Goal: Information Seeking & Learning: Check status

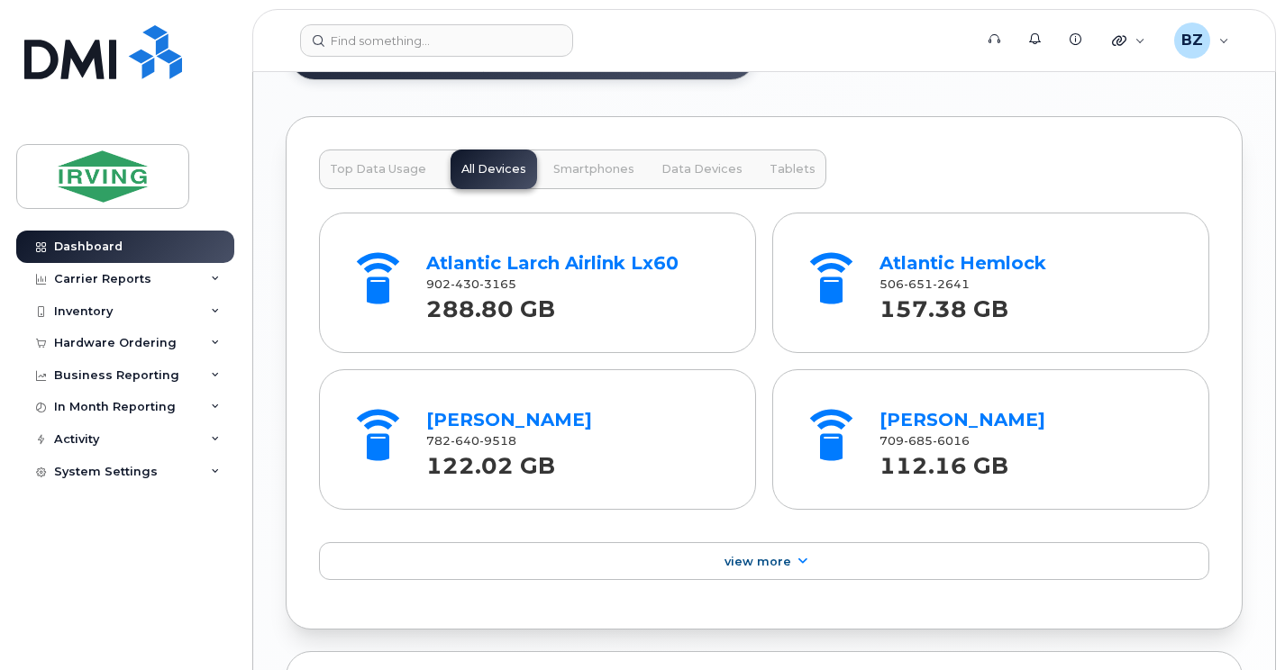
scroll to position [2344, 0]
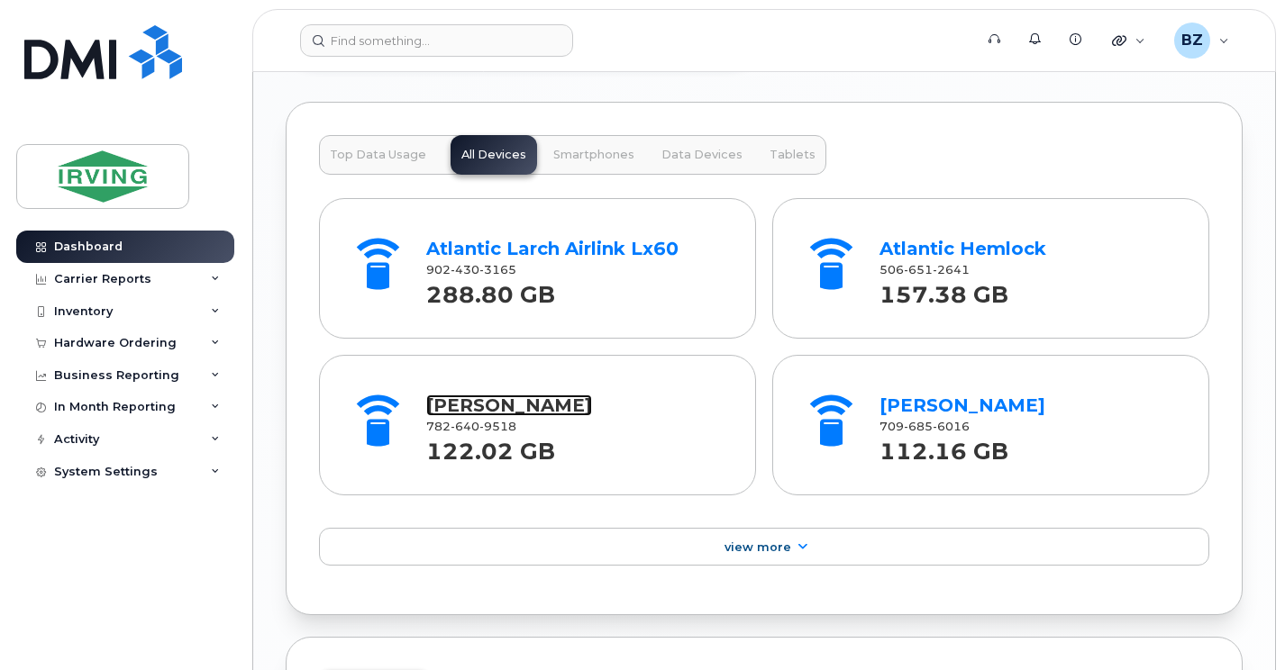
click at [503, 410] on link "[PERSON_NAME]" at bounding box center [509, 406] width 166 height 22
click at [160, 277] on div "Carrier Reports" at bounding box center [125, 279] width 218 height 32
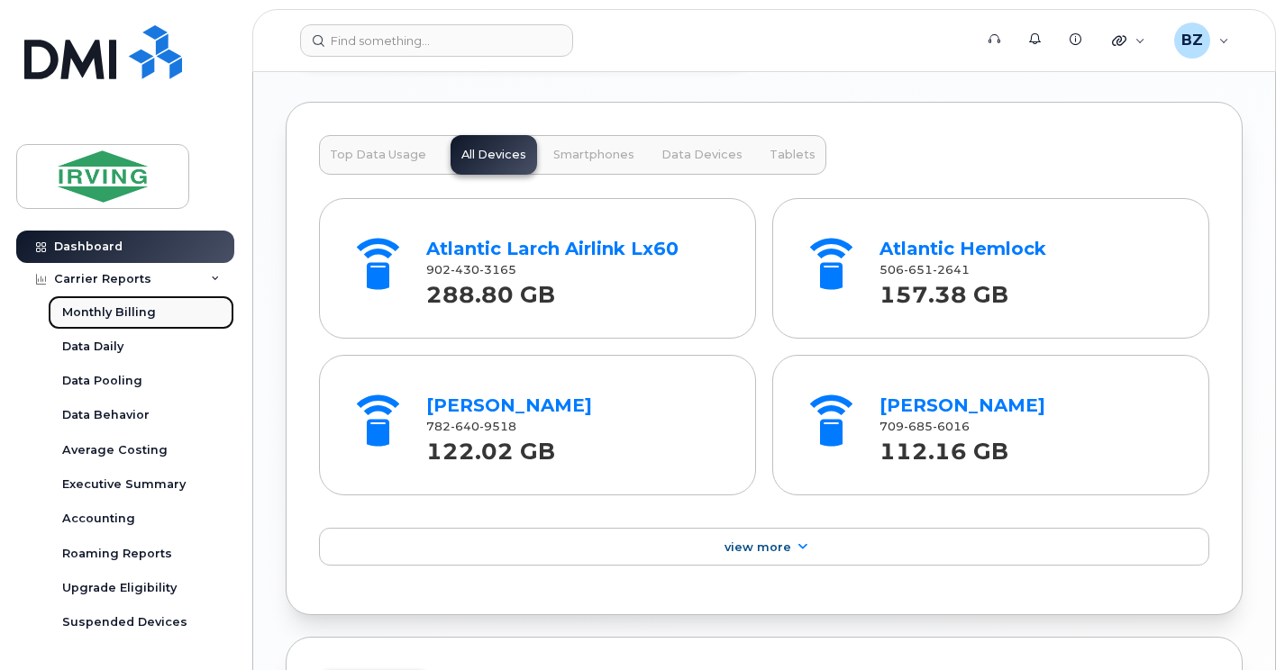
click at [143, 313] on div "Monthly Billing" at bounding box center [109, 312] width 94 height 16
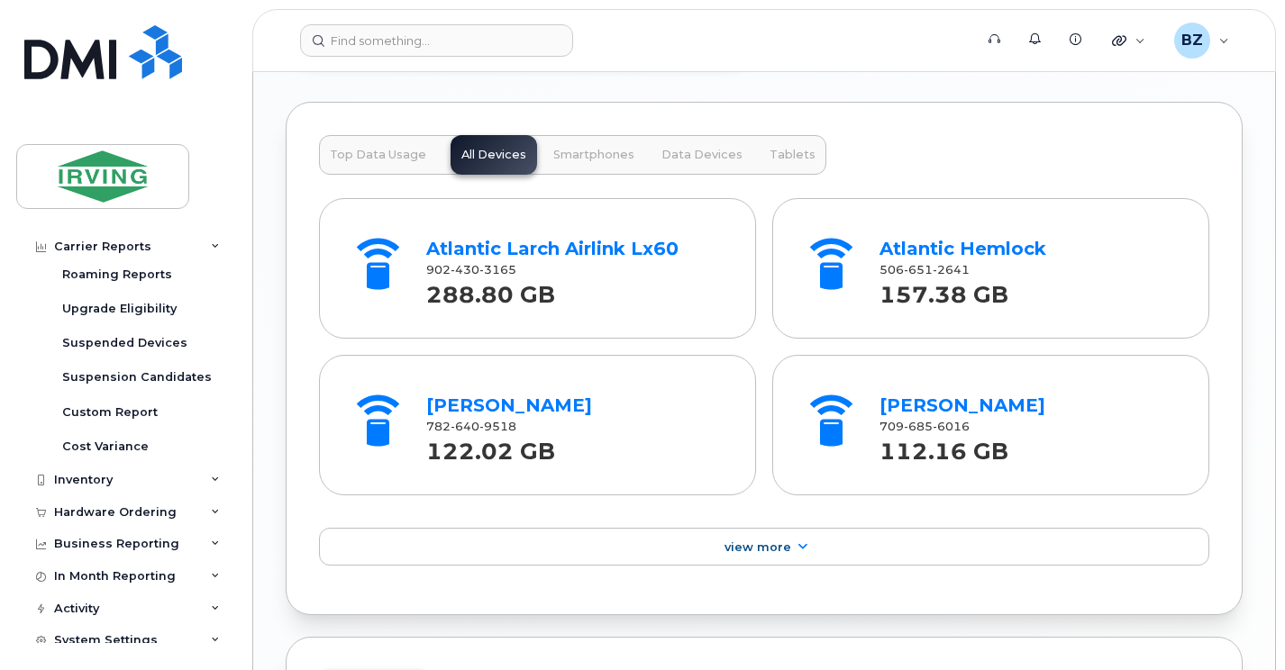
scroll to position [292, 0]
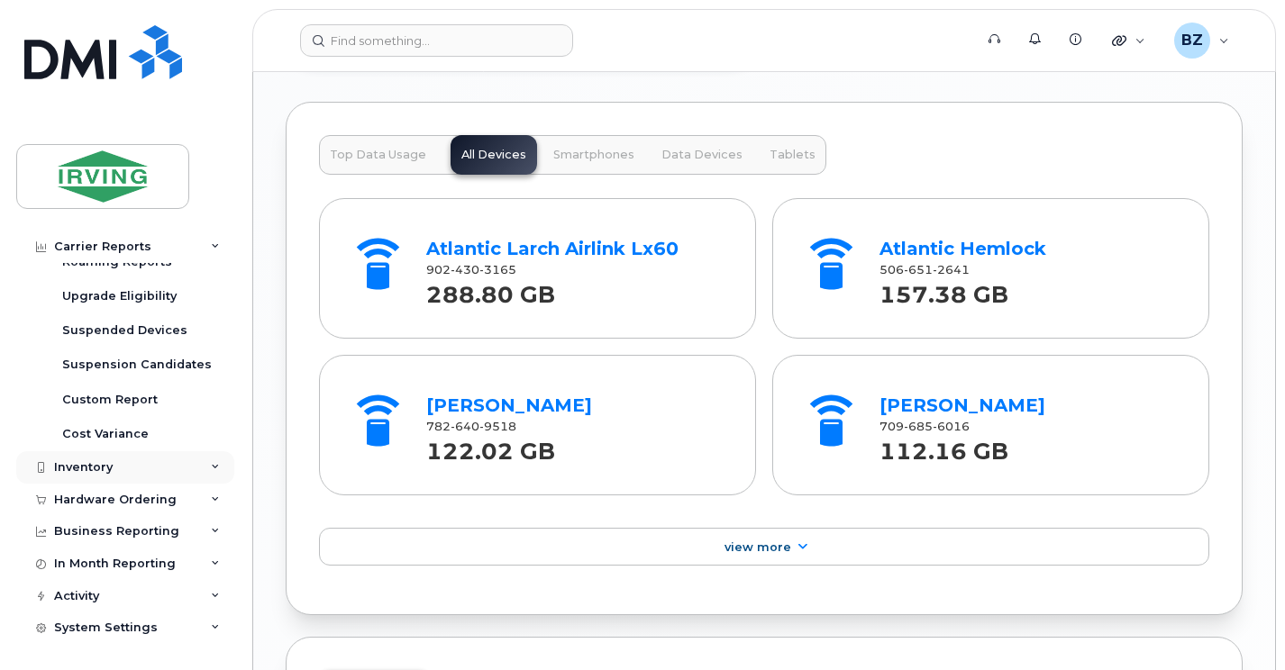
click at [95, 463] on div "Inventory" at bounding box center [83, 467] width 59 height 14
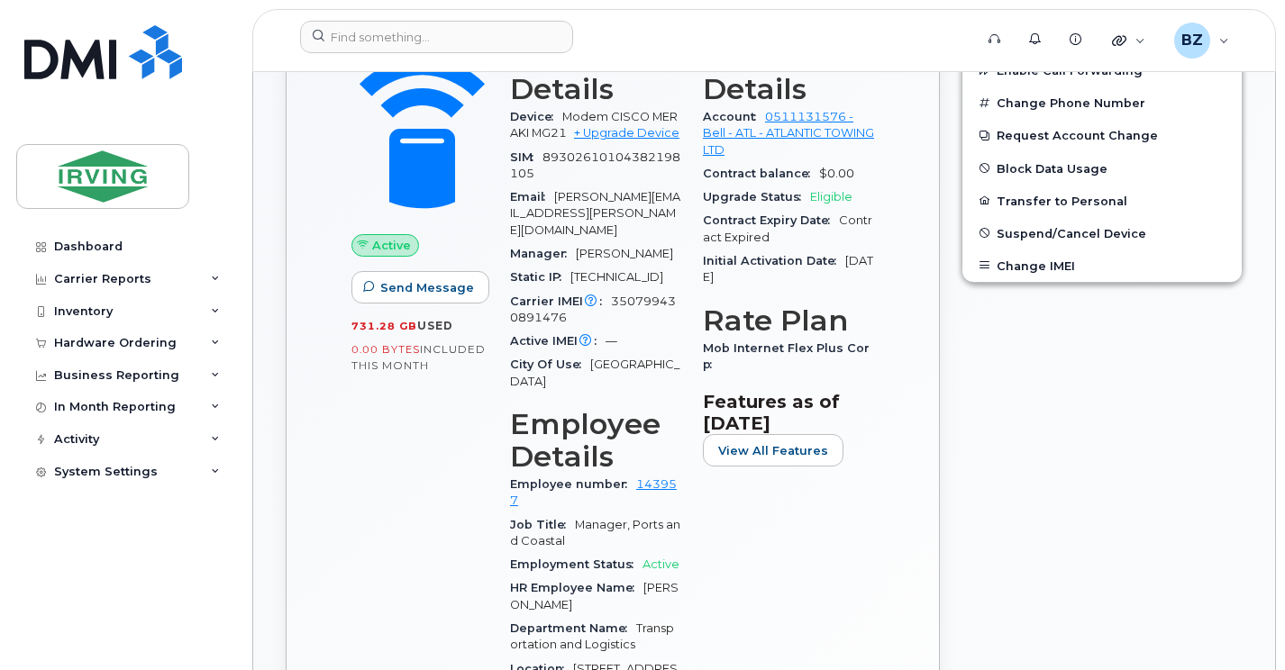
scroll to position [788, 0]
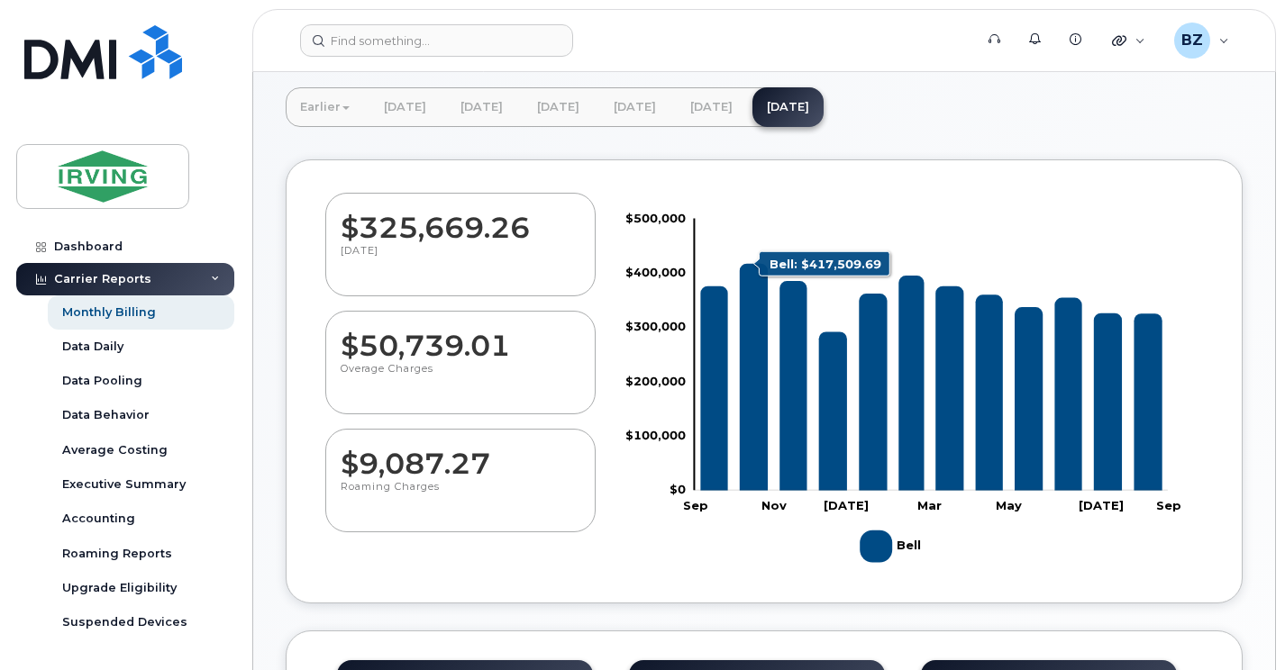
scroll to position [200, 0]
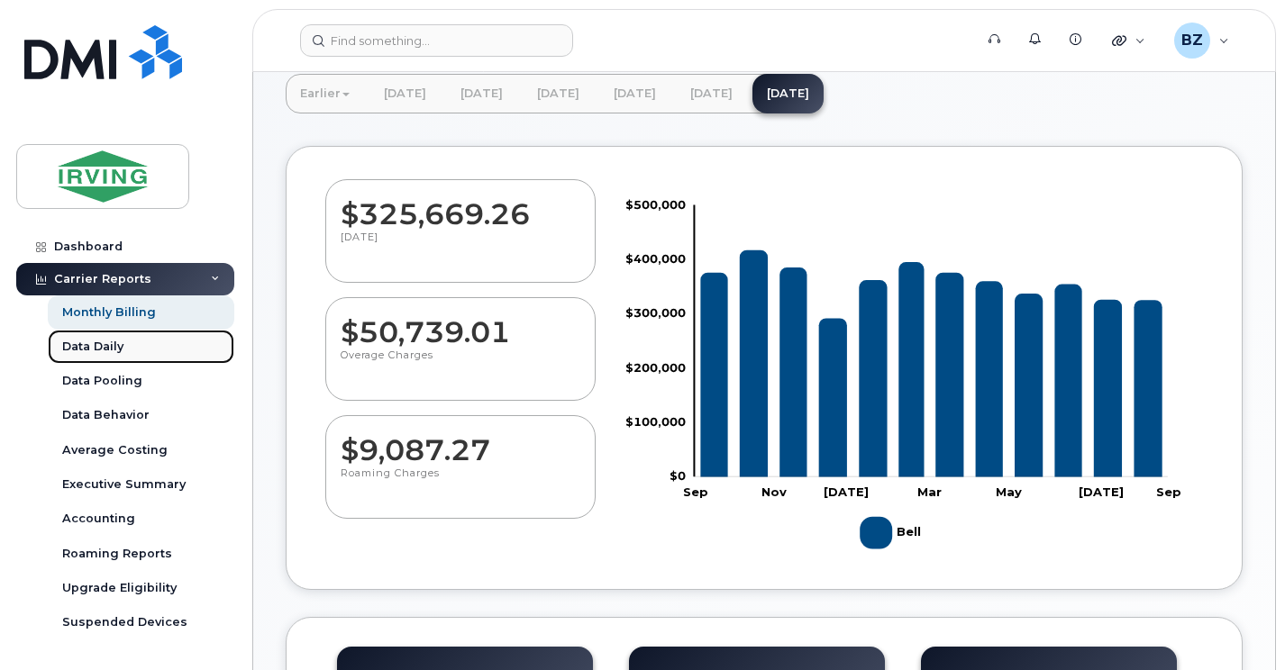
click at [100, 341] on div "Data Daily" at bounding box center [92, 347] width 61 height 16
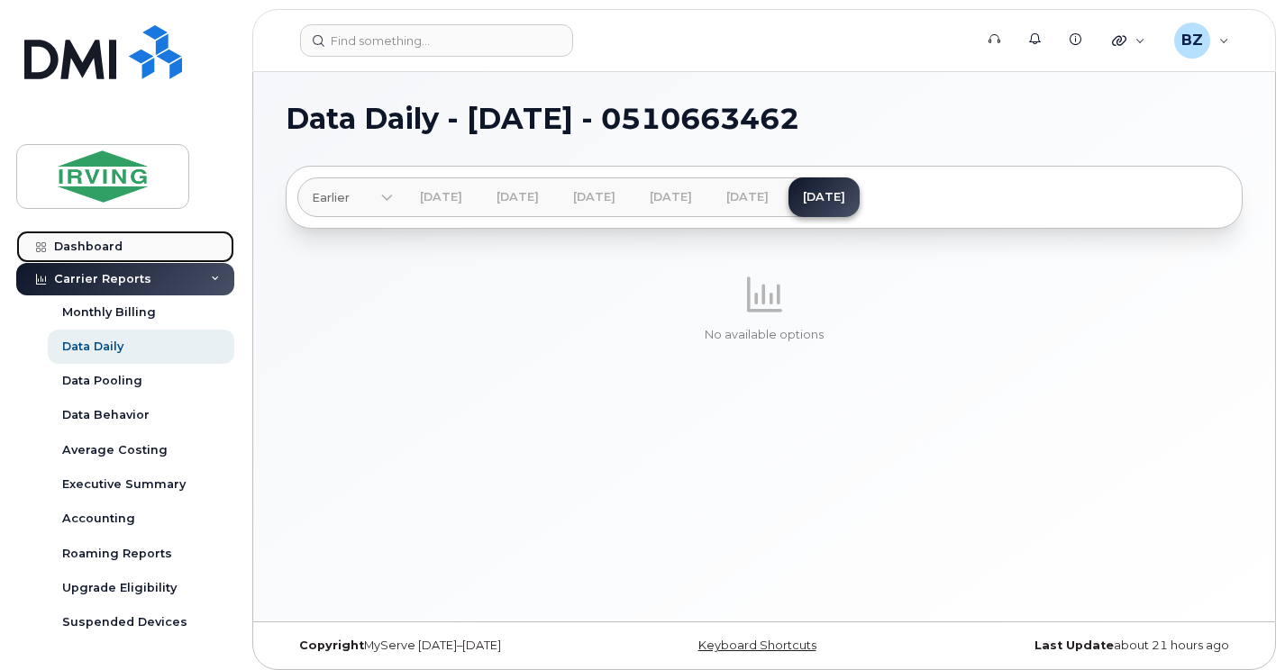
click at [96, 241] on div "Dashboard" at bounding box center [88, 247] width 68 height 14
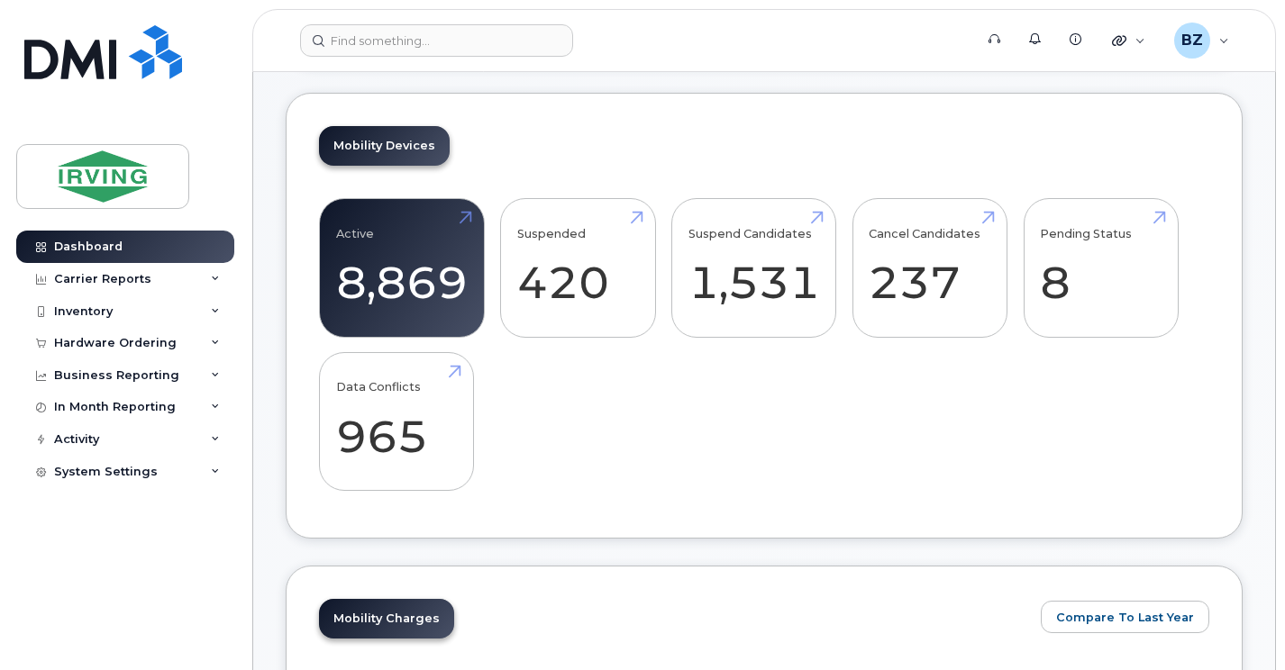
scroll to position [387, 0]
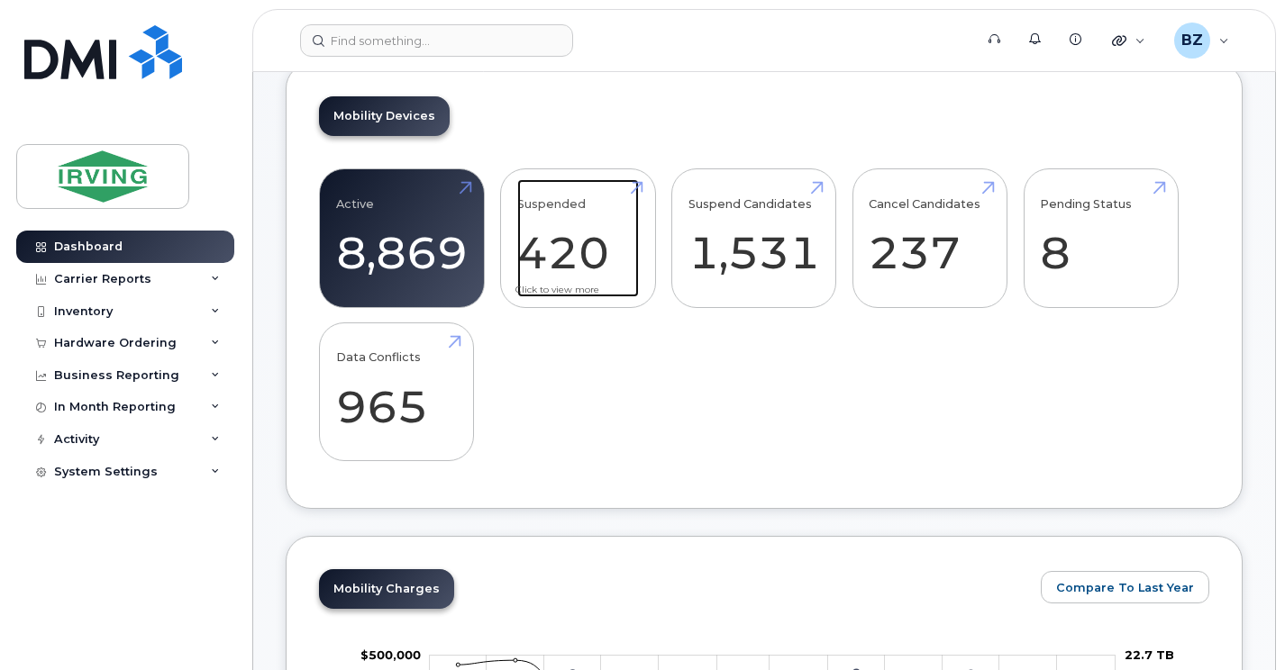
click at [569, 248] on link "Suspended 420 -9%" at bounding box center [578, 238] width 122 height 119
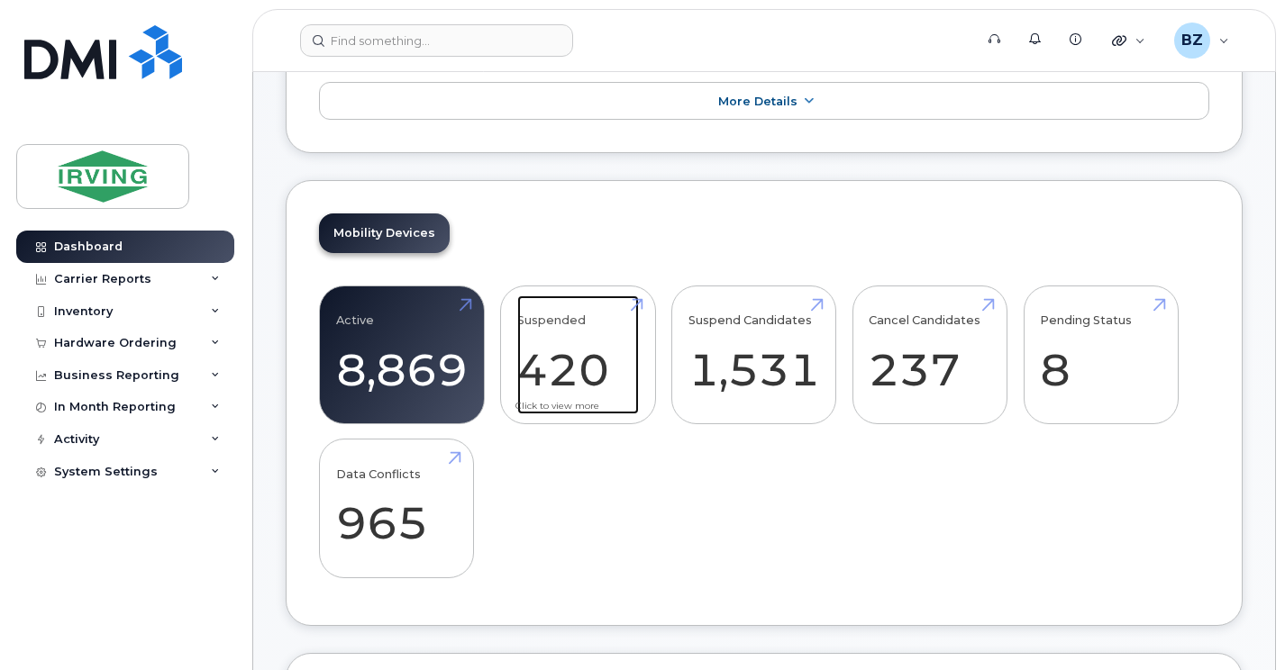
drag, startPoint x: 632, startPoint y: 304, endPoint x: 602, endPoint y: 304, distance: 30.6
click at [632, 304] on link "Suspended 420 -9%" at bounding box center [578, 354] width 122 height 119
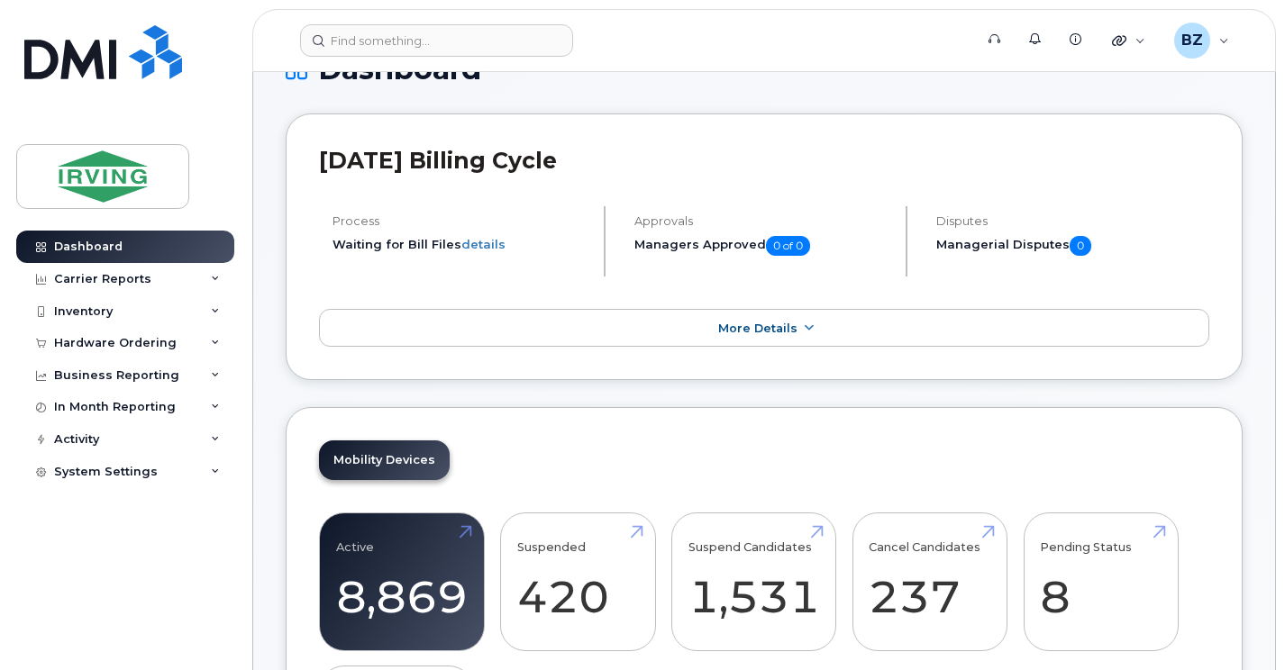
scroll to position [232, 0]
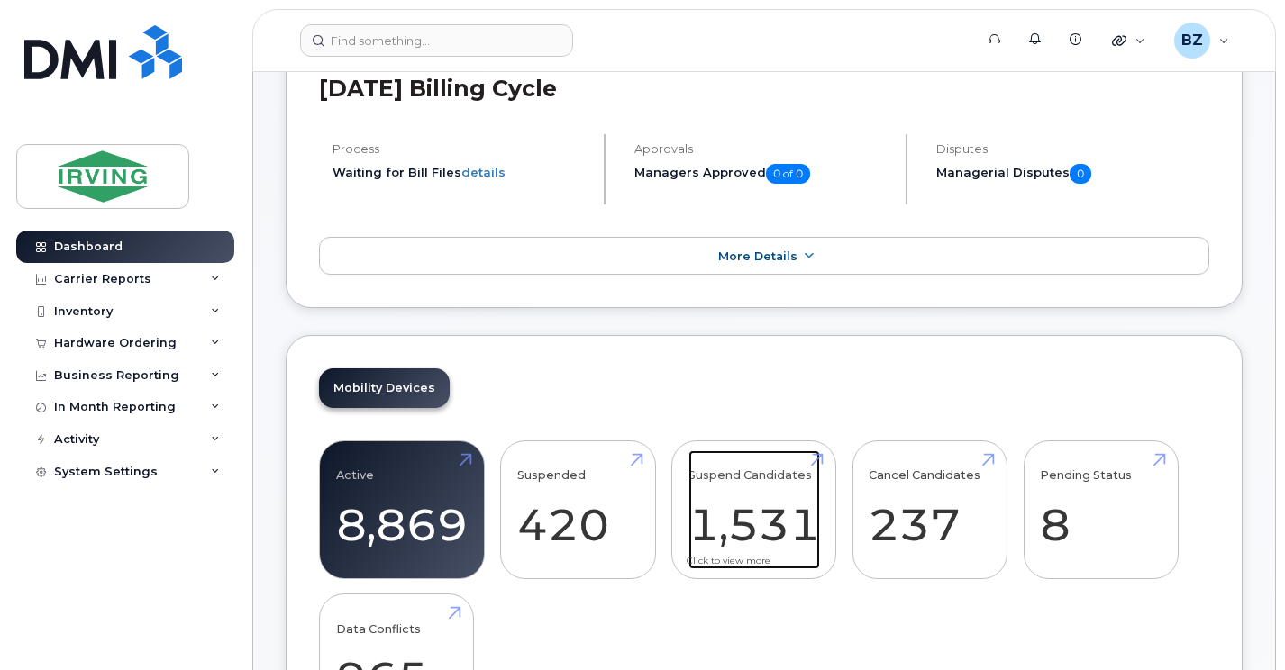
click at [758, 503] on link "Suspend Candidates 1,531" at bounding box center [754, 509] width 132 height 119
click at [820, 457] on link "Suspend Candidates 1,531" at bounding box center [754, 509] width 132 height 119
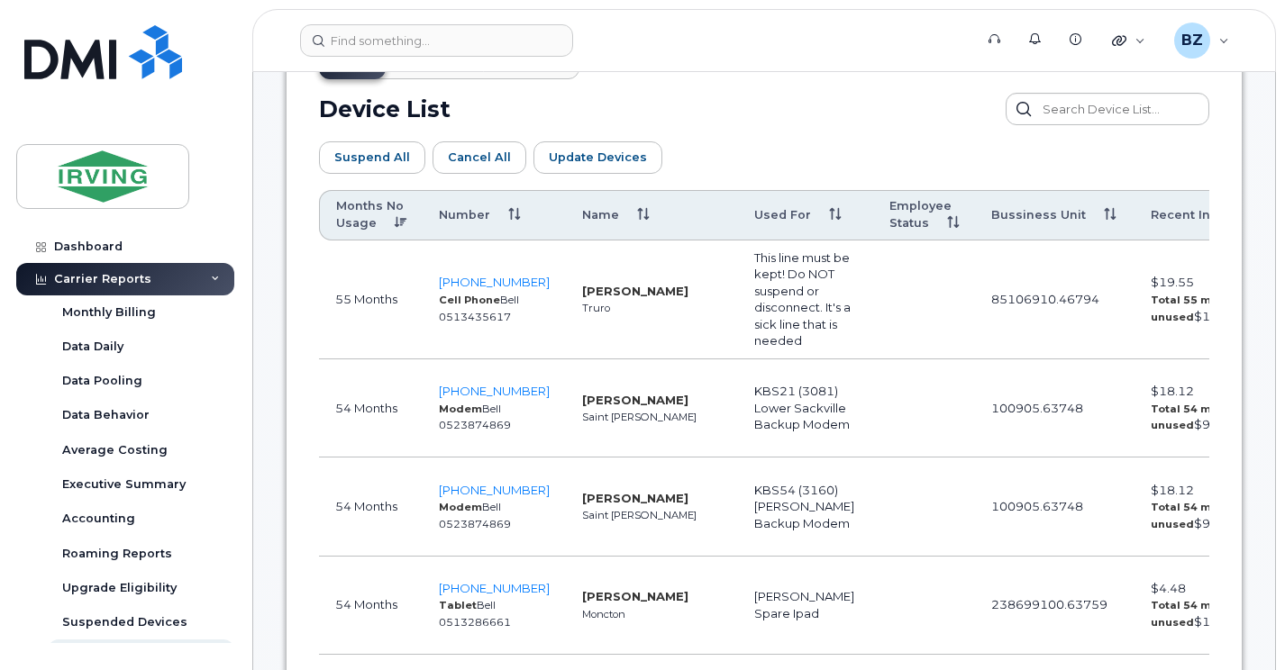
scroll to position [1006, 0]
drag, startPoint x: 721, startPoint y: 321, endPoint x: 694, endPoint y: 321, distance: 27.0
click at [738, 321] on td "This line must be kept! Do NOT suspend or disconnect. It's a sick line that is …" at bounding box center [805, 300] width 135 height 119
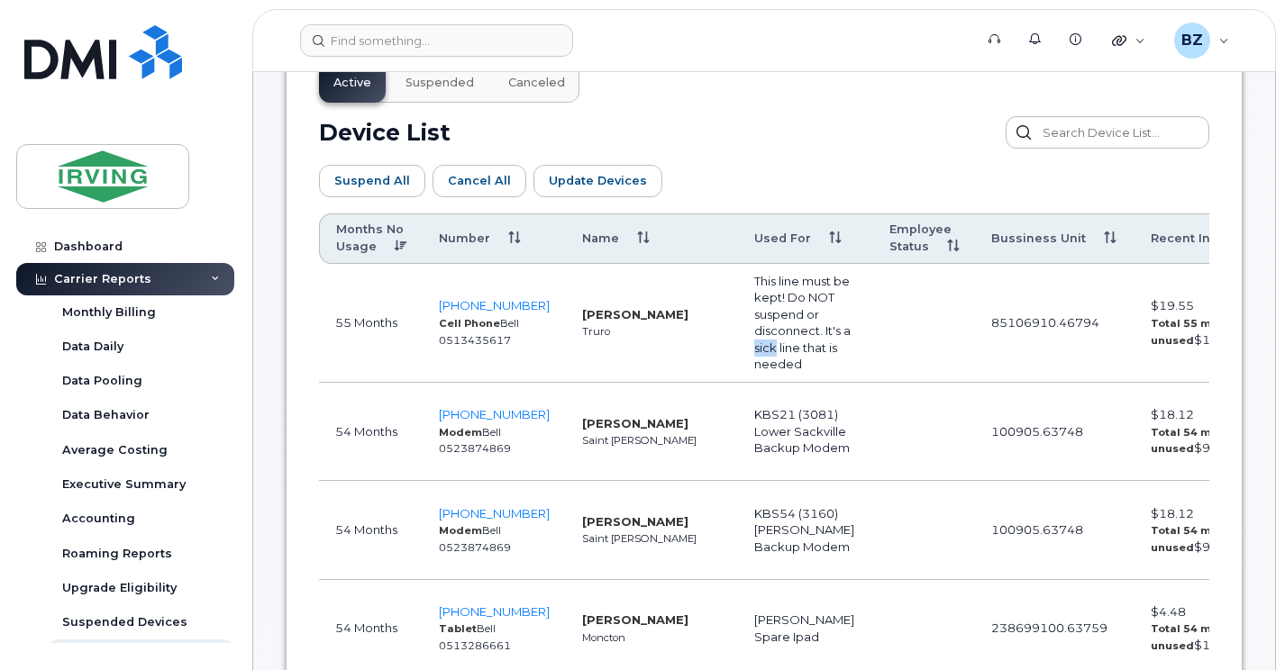
scroll to position [979, 0]
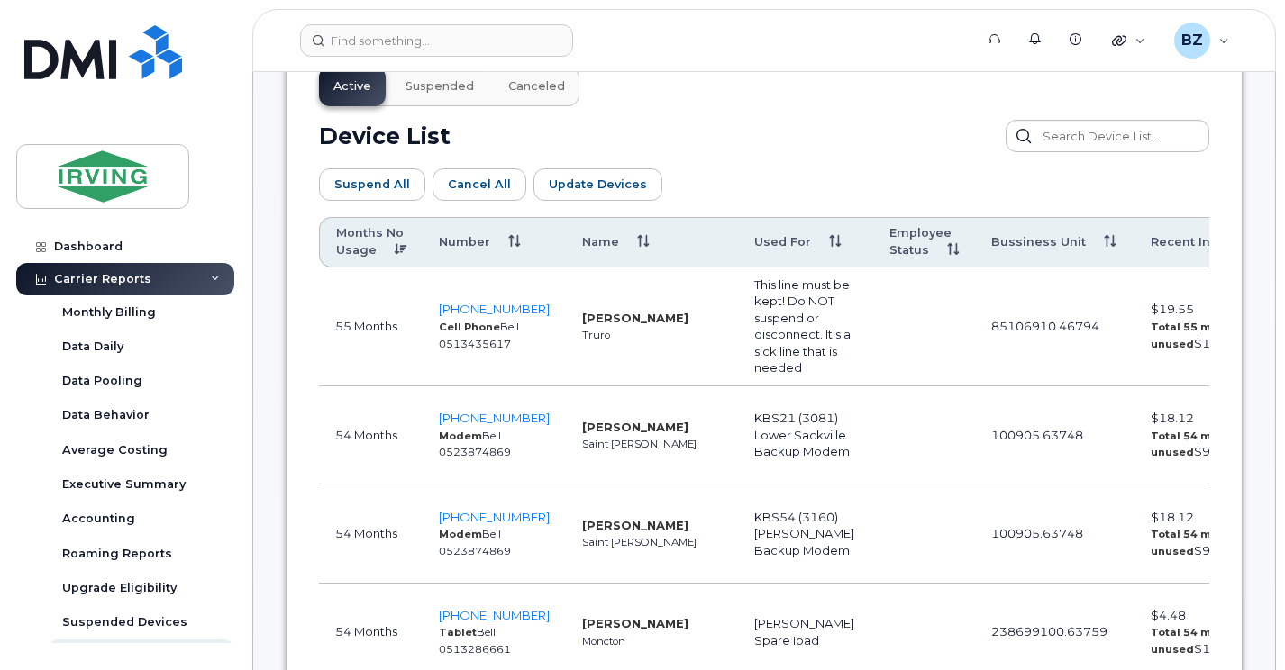
click at [738, 345] on td "This line must be kept! Do NOT suspend or disconnect. It's a sick line that is …" at bounding box center [805, 327] width 135 height 119
drag, startPoint x: 697, startPoint y: 344, endPoint x: 722, endPoint y: 344, distance: 25.2
click at [738, 344] on td "This line must be kept! Do NOT suspend or disconnect. It's a sick line that is …" at bounding box center [805, 327] width 135 height 119
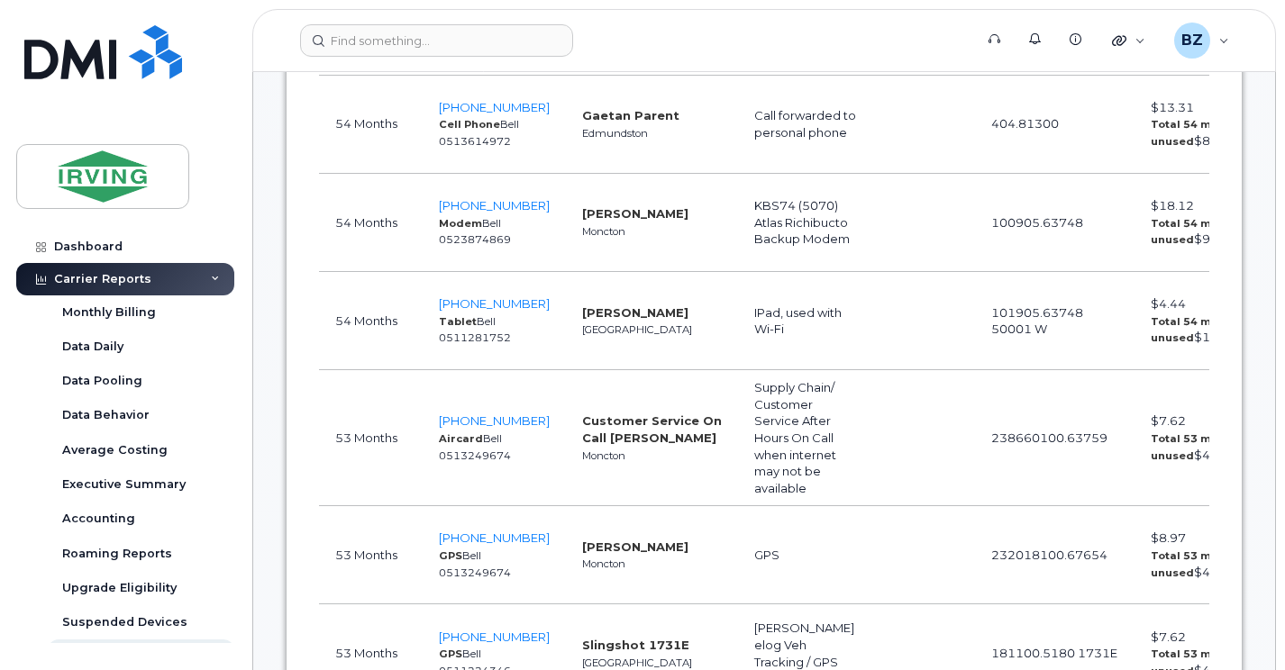
scroll to position [1884, 0]
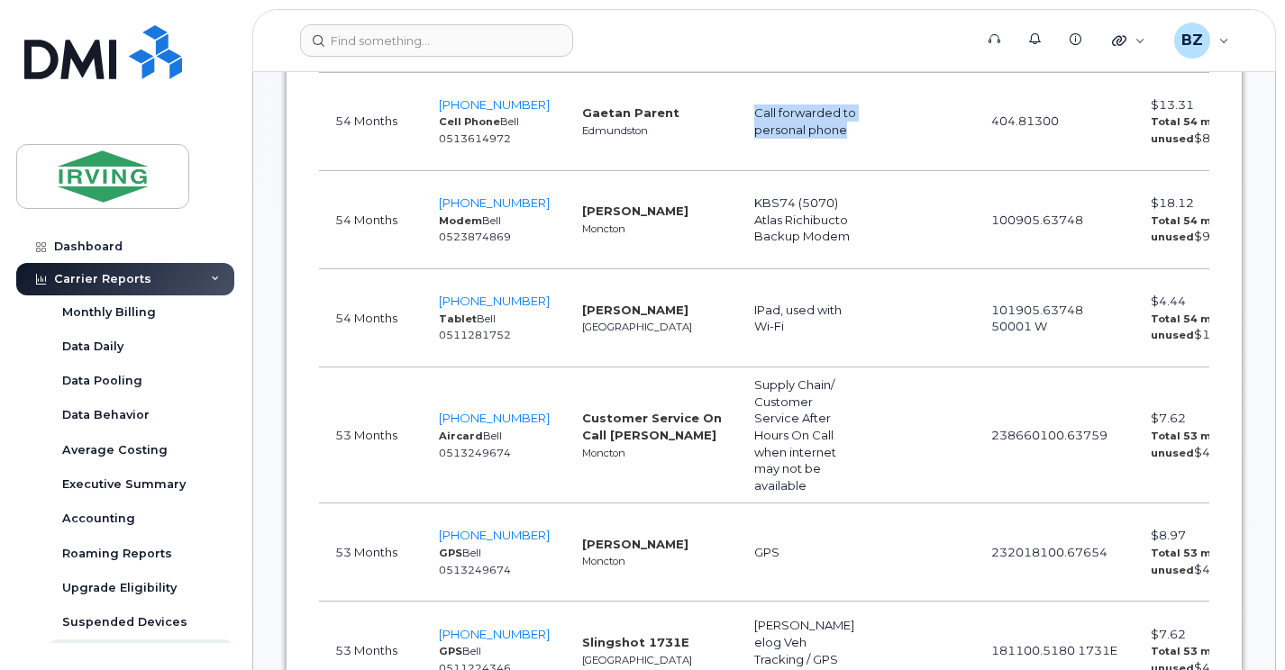
drag, startPoint x: 699, startPoint y: 119, endPoint x: 811, endPoint y: 132, distance: 112.5
click at [811, 132] on td "Call forwarded to personal phone" at bounding box center [805, 122] width 135 height 98
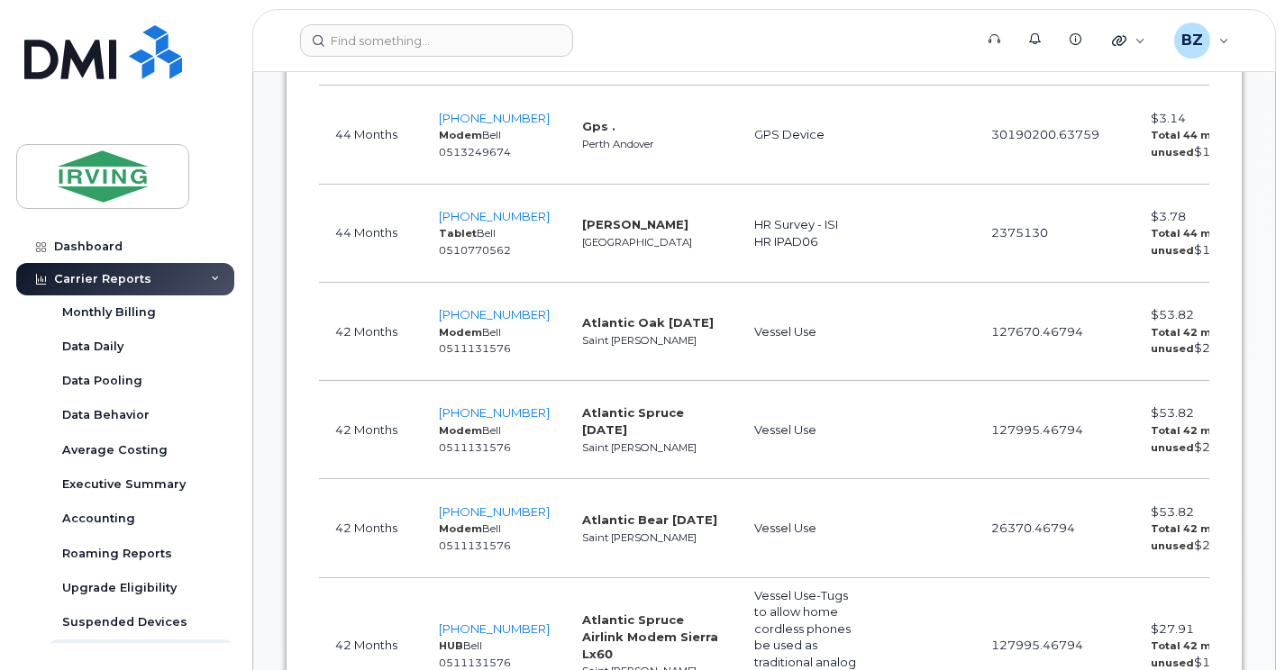
scroll to position [2938, 0]
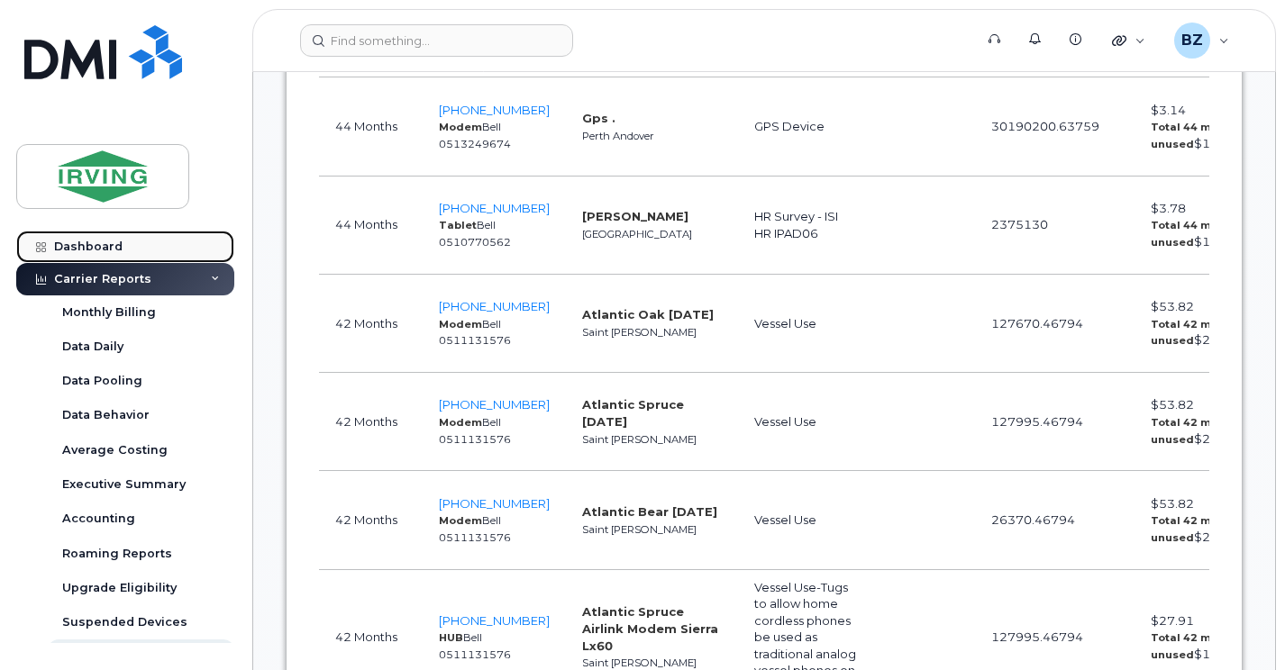
click at [91, 242] on div "Dashboard" at bounding box center [88, 247] width 68 height 14
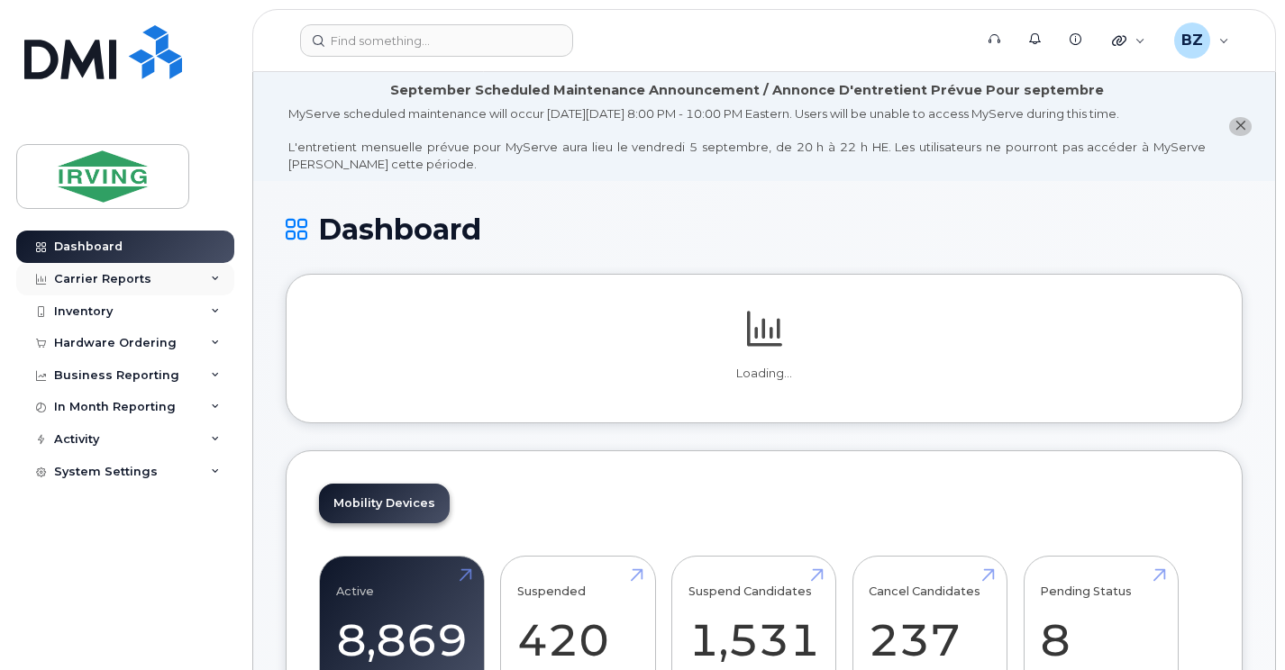
click at [105, 274] on div "Carrier Reports" at bounding box center [102, 279] width 97 height 14
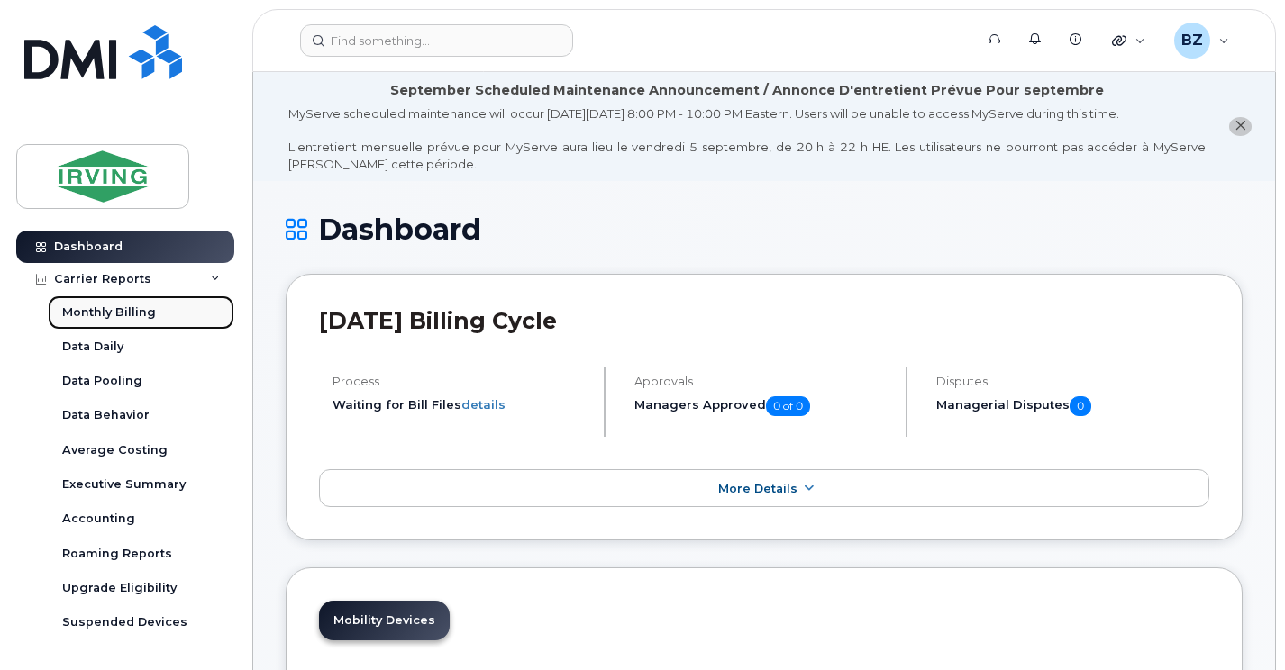
click at [109, 309] on div "Monthly Billing" at bounding box center [109, 312] width 94 height 16
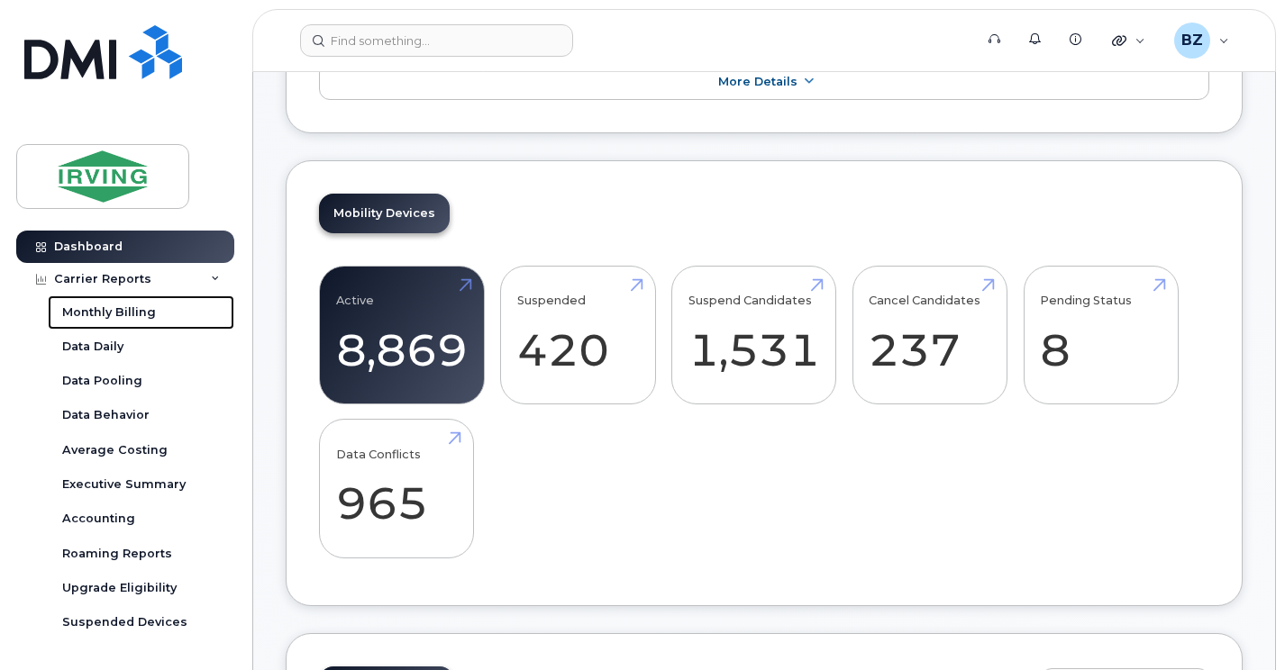
scroll to position [438, 0]
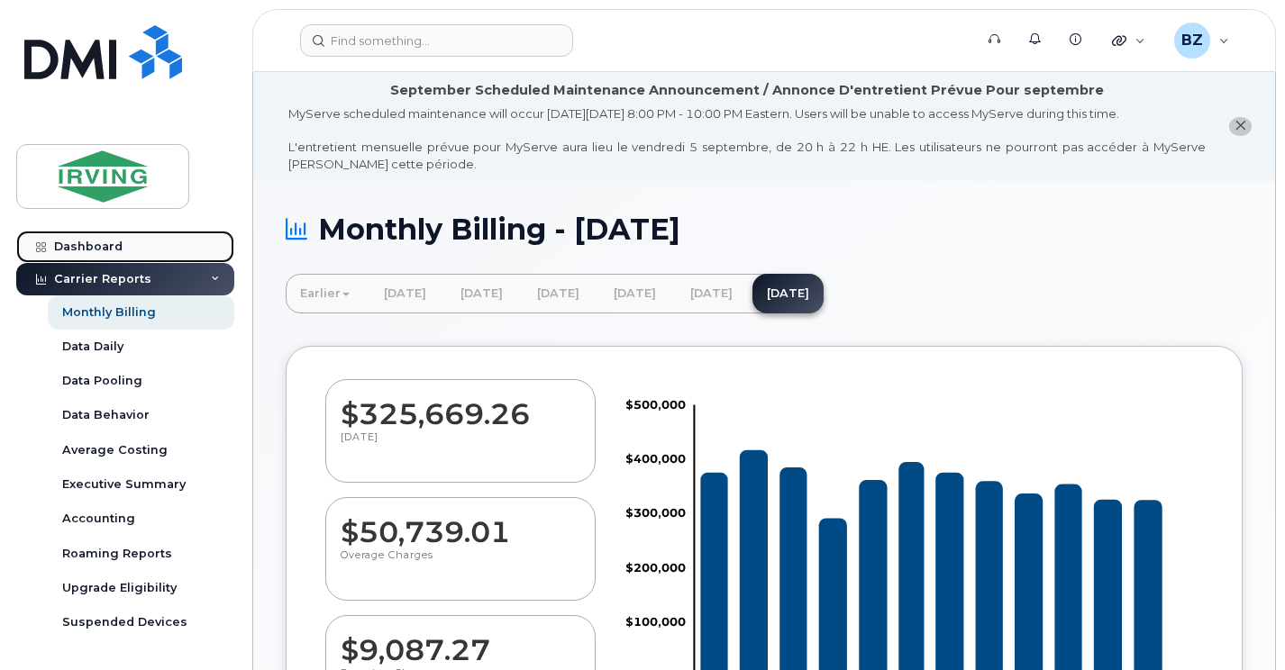
click at [79, 238] on link "Dashboard" at bounding box center [125, 247] width 218 height 32
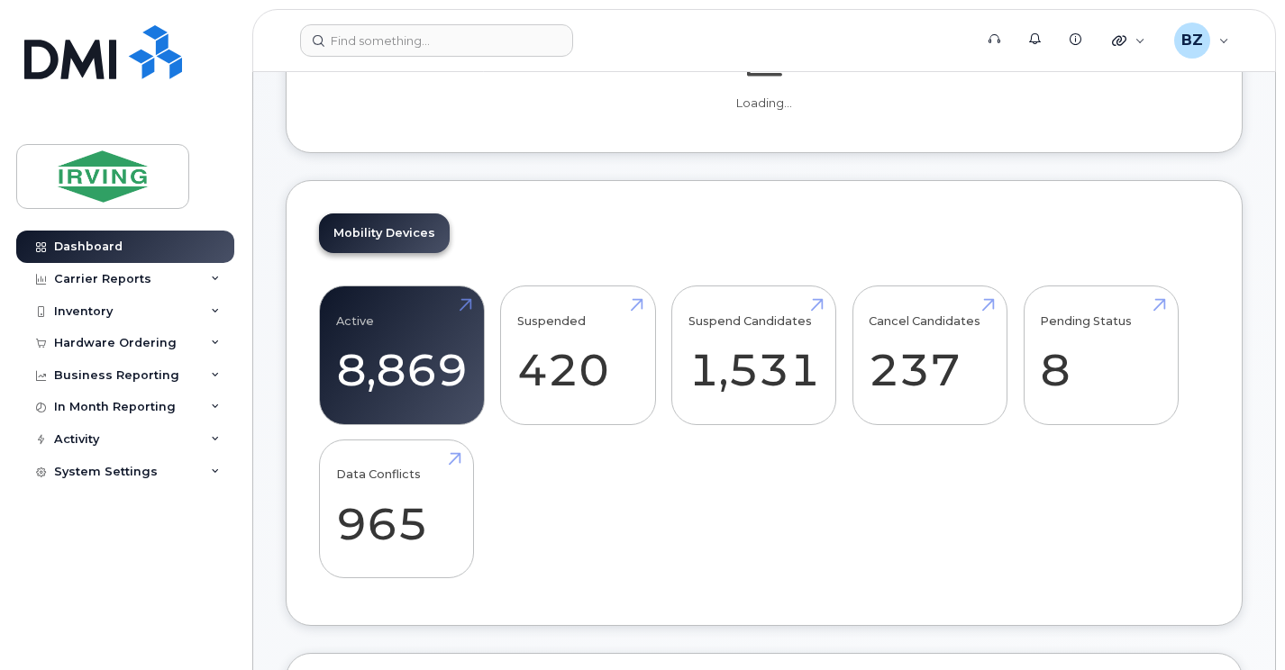
scroll to position [271, 0]
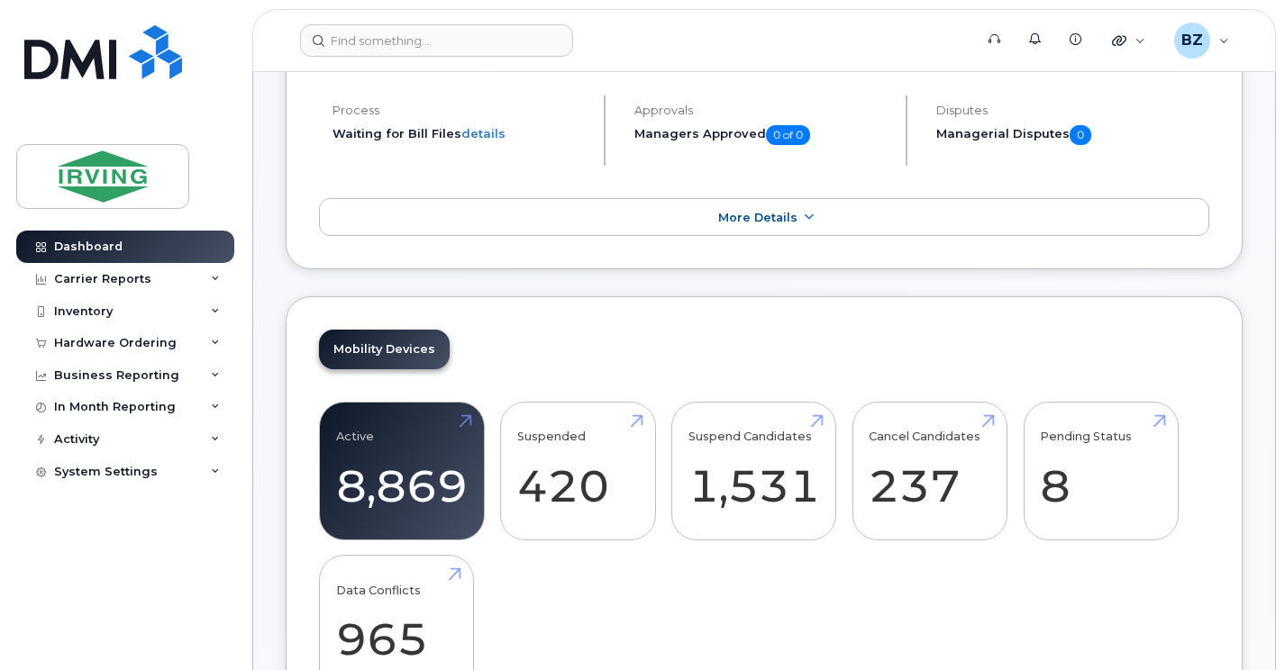
click at [988, 298] on div "Mobility Devices Active 8,869 6% Suspended 420 -9% Suspend Candidates 1,531 Can…" at bounding box center [764, 519] width 957 height 446
click at [990, 421] on link "Cancel Candidates 237" at bounding box center [929, 471] width 122 height 119
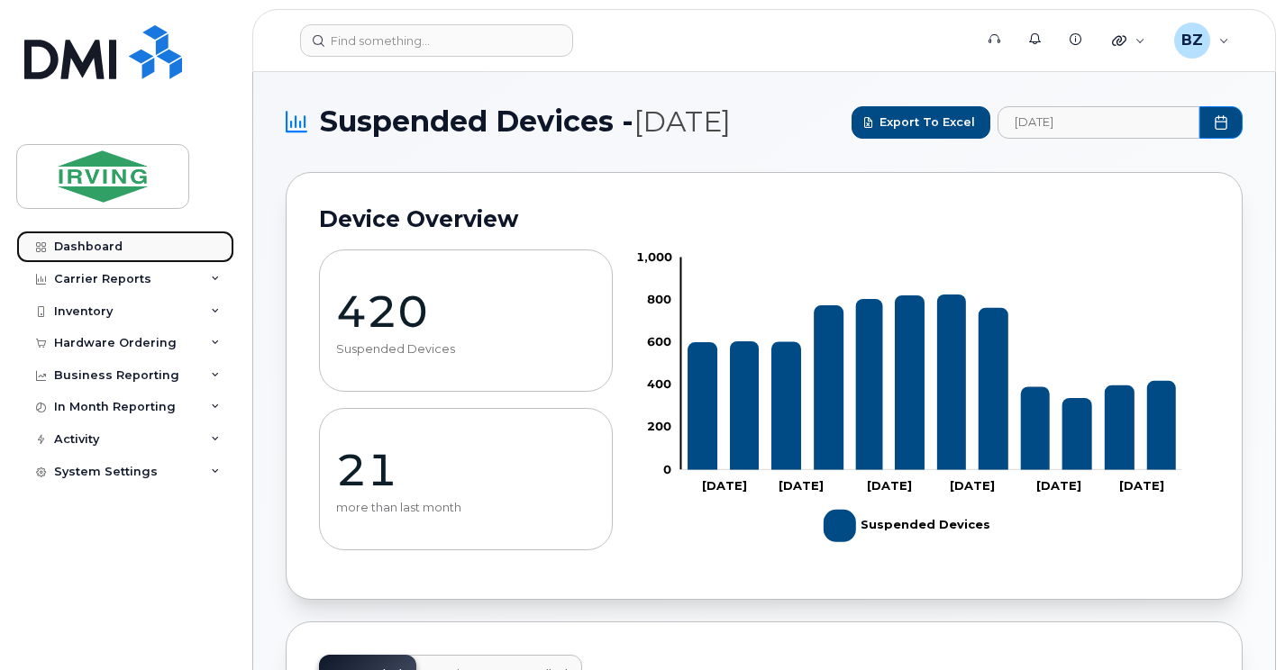
click at [86, 242] on div "Dashboard" at bounding box center [88, 247] width 68 height 14
